Goal: Task Accomplishment & Management: Manage account settings

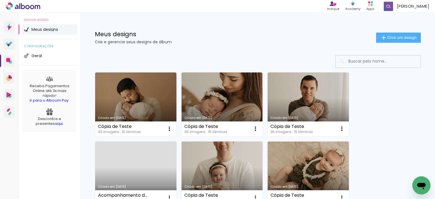
drag, startPoint x: 258, startPoint y: 69, endPoint x: 299, endPoint y: 70, distance: 40.5
click at [0, 0] on img at bounding box center [0, 0] width 0 height 0
click at [211, 63] on div at bounding box center [258, 61] width 326 height 13
drag, startPoint x: 92, startPoint y: 67, endPoint x: 353, endPoint y: 138, distance: 271.2
click at [0, 0] on div "924x252 imagens : 0 0 / 15 segundas" at bounding box center [0, 0] width 0 height 0
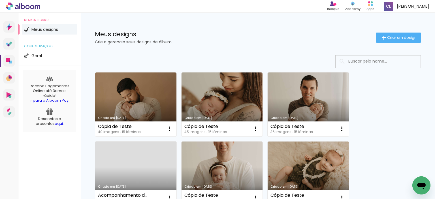
click at [0, 0] on icon at bounding box center [0, 0] width 0 height 0
click at [170, 130] on iron-icon at bounding box center [169, 128] width 7 height 7
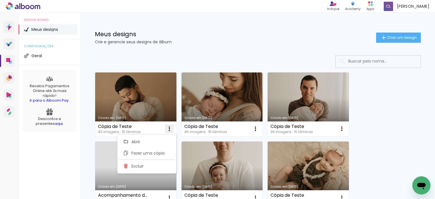
click at [170, 130] on iron-icon at bounding box center [169, 128] width 7 height 7
